Goal: Task Accomplishment & Management: Manage account settings

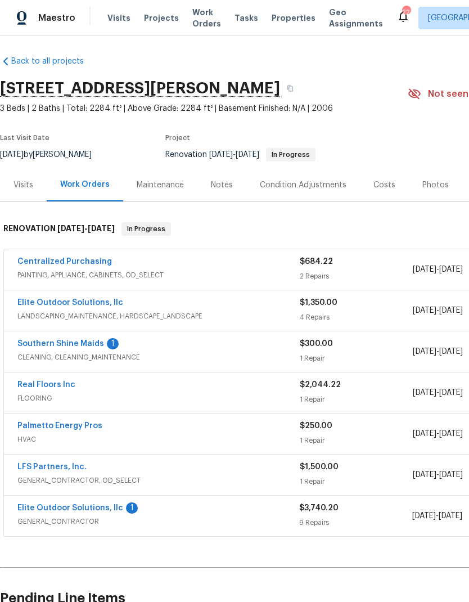
scroll to position [2, 0]
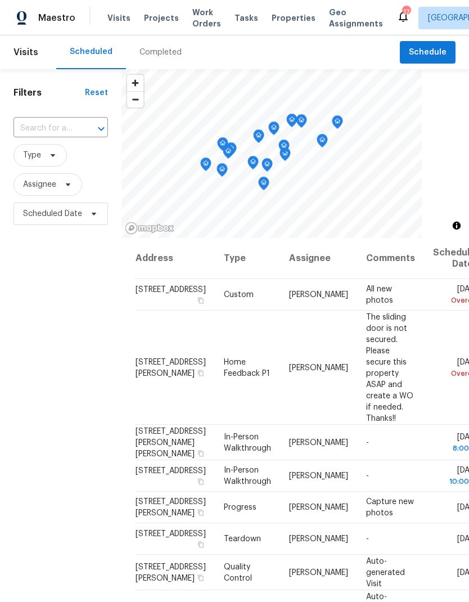
scroll to position [495, 0]
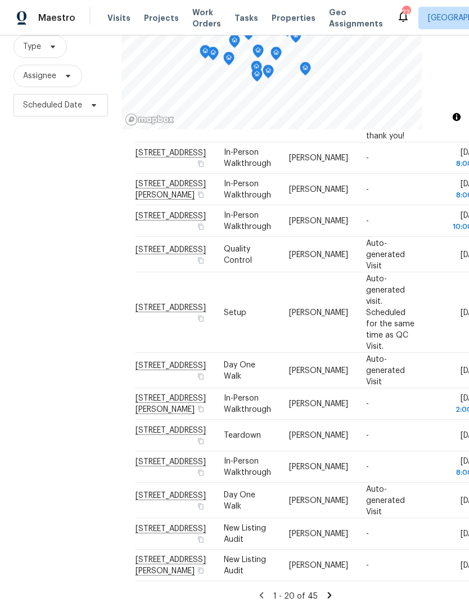
scroll to position [432, 0]
click at [0, 0] on icon at bounding box center [0, 0] width 0 height 0
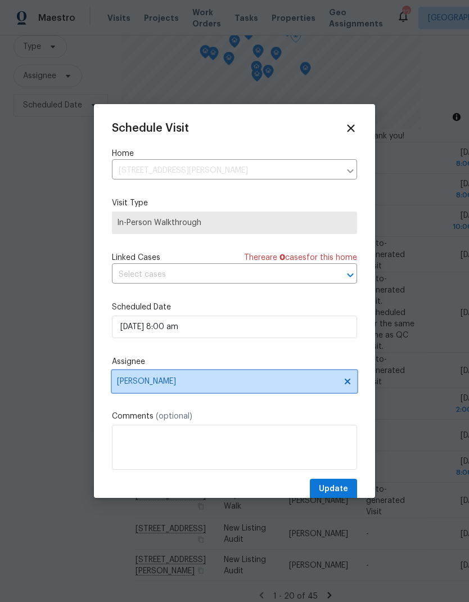
click at [343, 386] on icon at bounding box center [347, 381] width 9 height 9
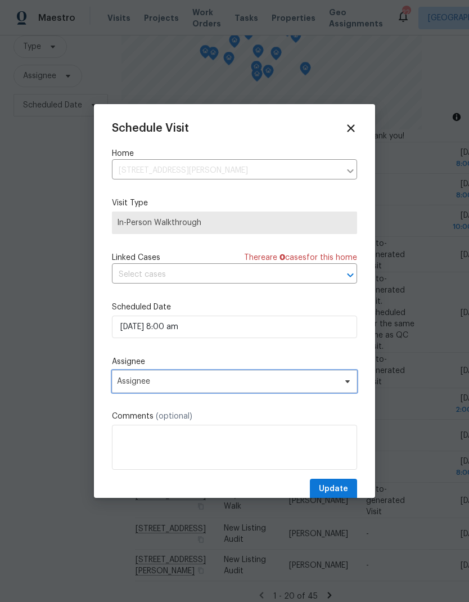
click at [346, 381] on icon at bounding box center [347, 381] width 9 height 9
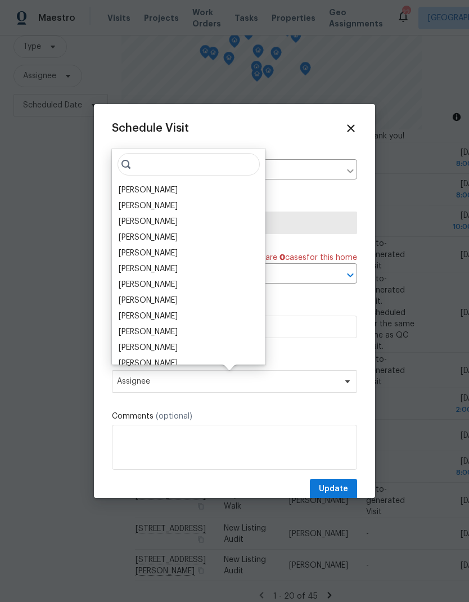
click at [134, 192] on div "[PERSON_NAME]" at bounding box center [148, 189] width 59 height 11
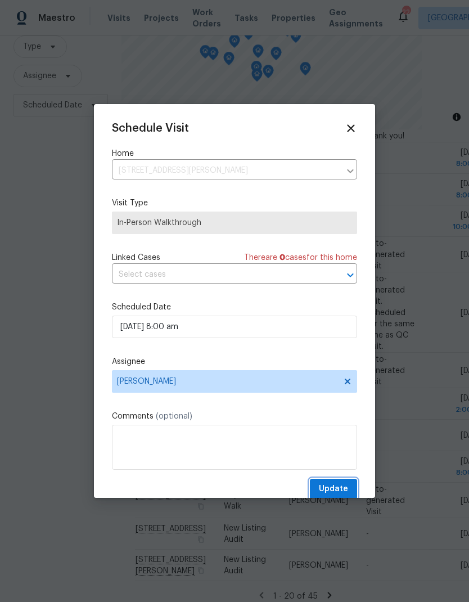
click at [342, 488] on span "Update" at bounding box center [333, 489] width 29 height 14
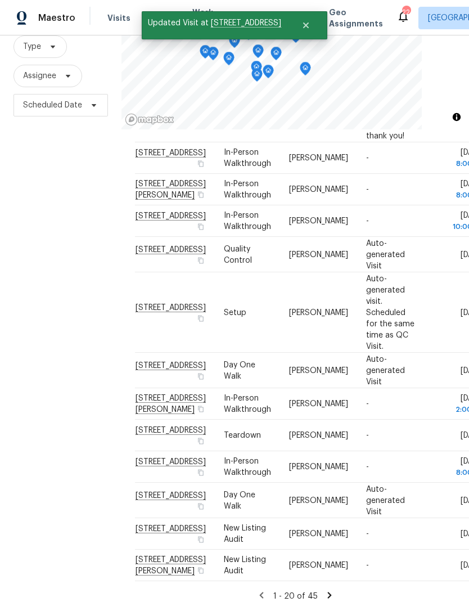
scroll to position [554, 0]
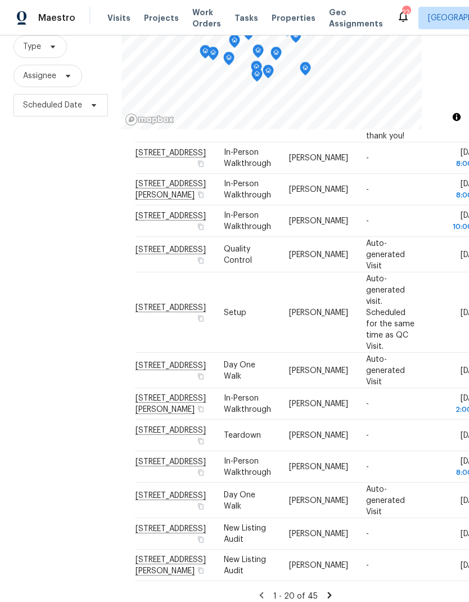
click at [0, 0] on icon at bounding box center [0, 0] width 0 height 0
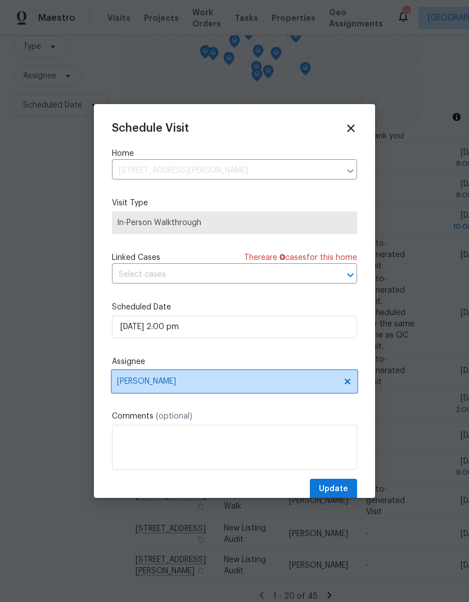
click at [343, 382] on icon at bounding box center [347, 381] width 9 height 9
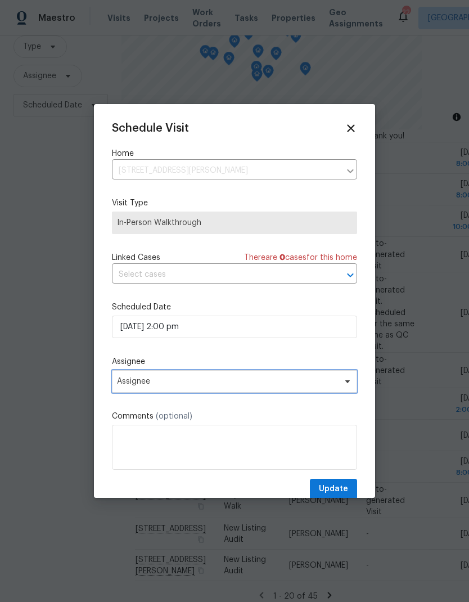
click at [310, 382] on span "Assignee" at bounding box center [227, 381] width 220 height 9
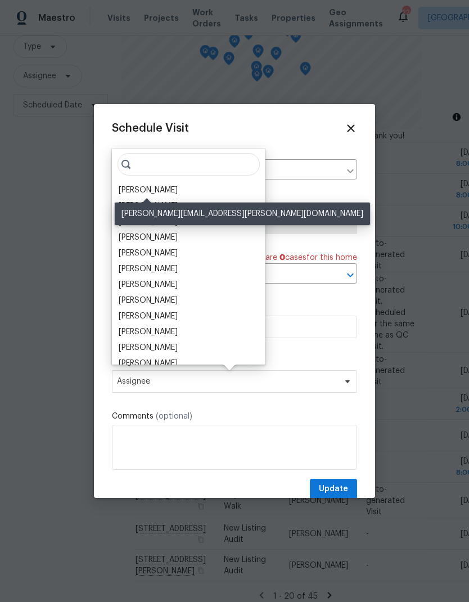
click at [135, 188] on div "[PERSON_NAME]" at bounding box center [148, 189] width 59 height 11
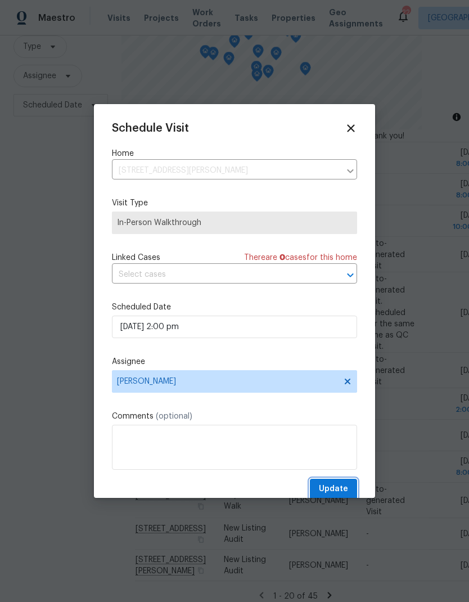
click at [341, 489] on span "Update" at bounding box center [333, 489] width 29 height 14
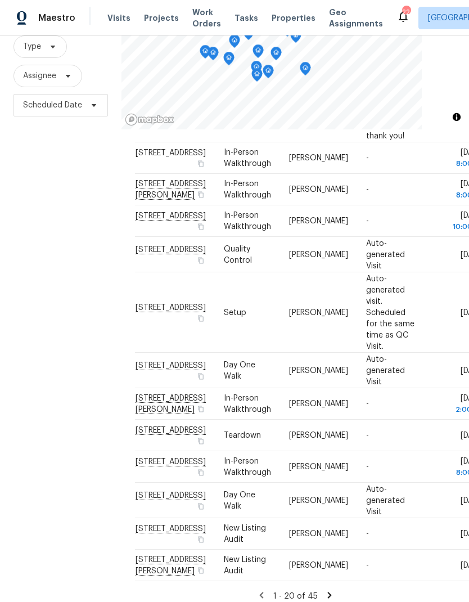
scroll to position [504, 0]
